Goal: Find specific page/section

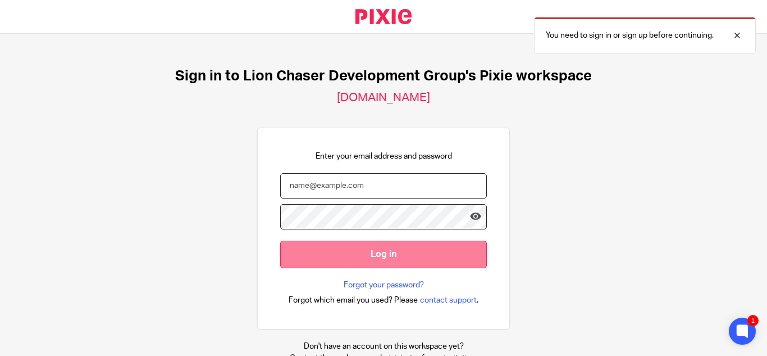
type input "kgeros@lcdevgroup.com"
click at [342, 254] on input "Log in" at bounding box center [383, 254] width 207 height 28
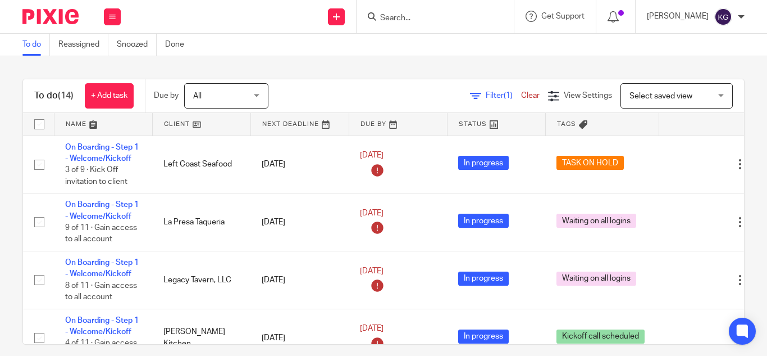
click at [426, 20] on input "Search" at bounding box center [429, 18] width 101 height 10
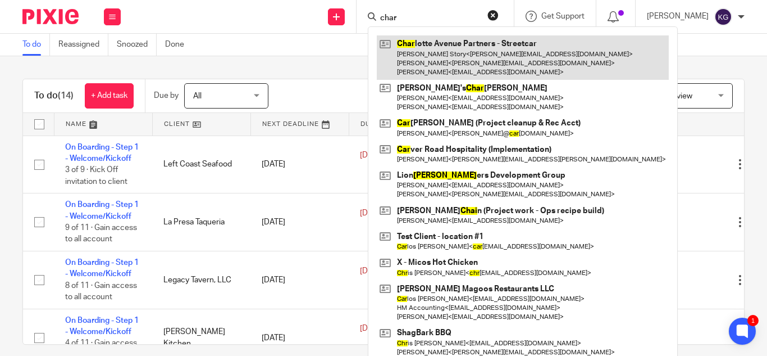
type input "char"
click at [435, 59] on link at bounding box center [523, 57] width 292 height 44
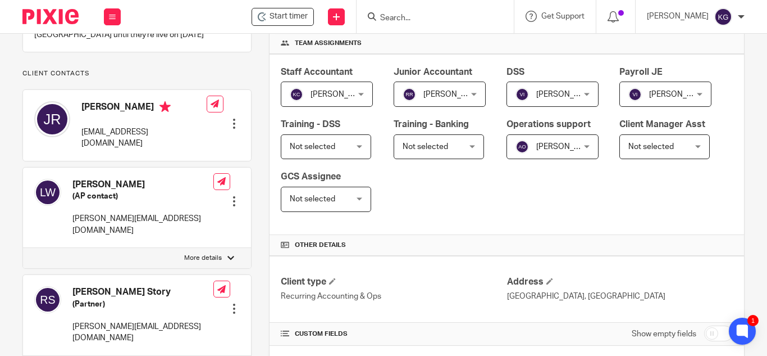
scroll to position [112, 0]
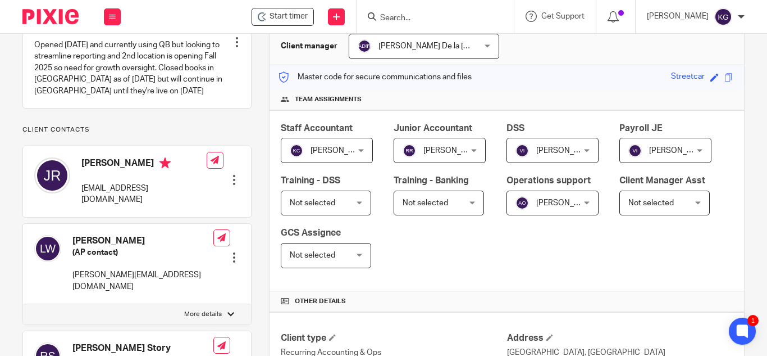
click at [417, 15] on input "Search" at bounding box center [429, 18] width 101 height 10
